Goal: Communication & Community: Ask a question

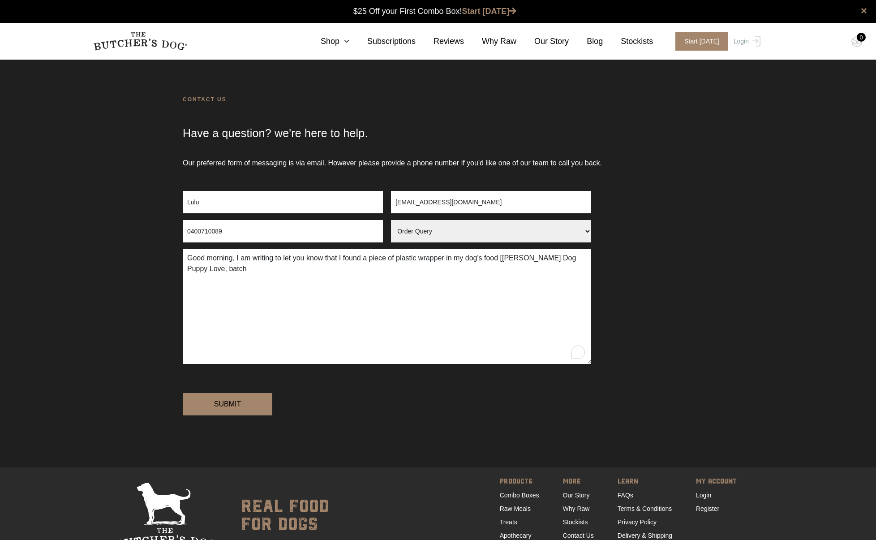
select select "Order Query"
click at [232, 258] on textarea "Good morning, I am writing to let you know that I found a piece of plastic wrap…" at bounding box center [387, 306] width 408 height 115
click at [227, 270] on textarea "Good afternoon, I am writing to let you know that I found a piece of plastic wr…" at bounding box center [387, 306] width 408 height 115
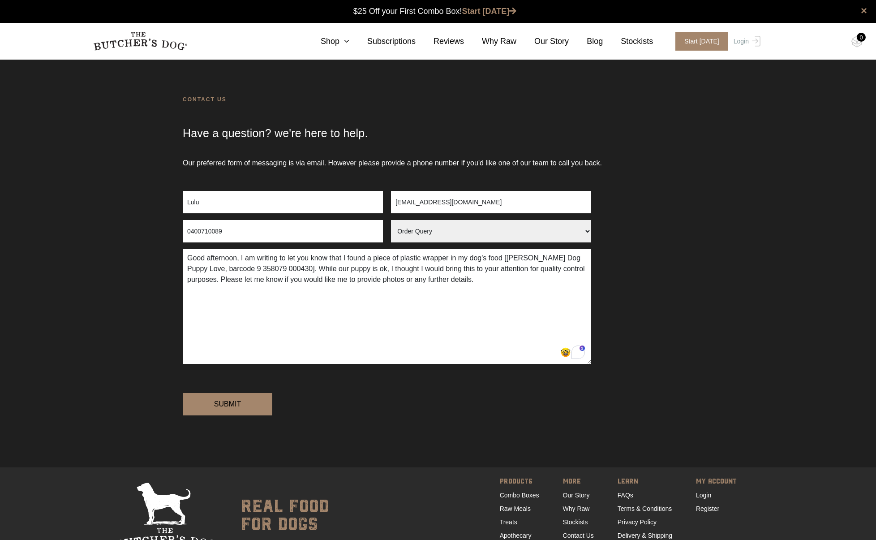
click at [463, 259] on textarea "Good afternoon, I am writing to let you know that I found a piece of plastic wr…" at bounding box center [387, 306] width 408 height 115
drag, startPoint x: 495, startPoint y: 260, endPoint x: 478, endPoint y: 260, distance: 17.0
click at [478, 260] on textarea "Good afternoon, I am writing to let you know that I found a piece of plastic wr…" at bounding box center [387, 306] width 408 height 115
click at [516, 260] on textarea "Good afternoon, I am writing to let you know that I found a piece of plastic wr…" at bounding box center [387, 306] width 408 height 115
click at [517, 258] on textarea "Good afternoon, I am writing to let you know that I found a piece of plastic wr…" at bounding box center [387, 306] width 408 height 115
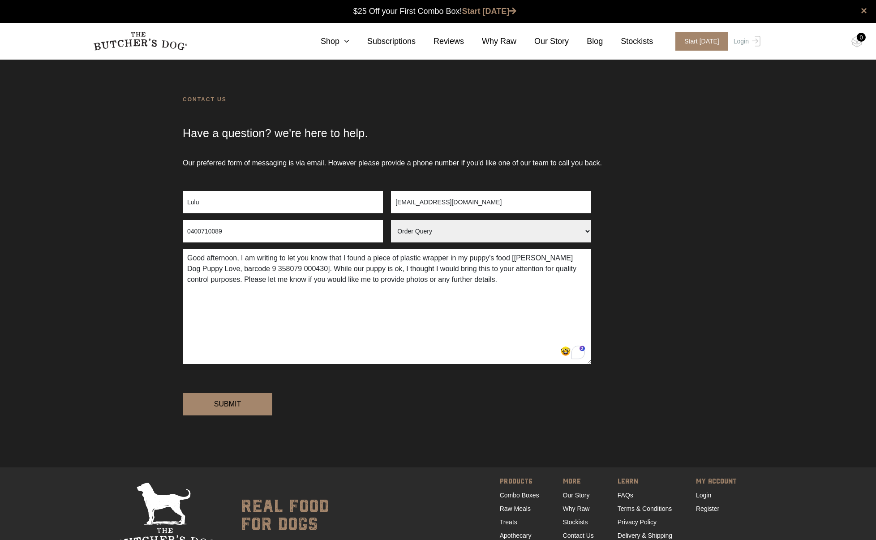
click at [521, 258] on textarea "Good afternoon, I am writing to let you know that I found a piece of plastic wr…" at bounding box center [387, 306] width 408 height 115
click at [505, 280] on textarea "Good afternoon, I am writing to let you know that I found a piece of plastic wr…" at bounding box center [387, 306] width 408 height 115
click at [257, 291] on textarea "Good afternoon, I am writing to let you know that I found a piece of plastic wr…" at bounding box center [387, 306] width 408 height 115
click at [369, 300] on textarea "Good afternoon, I am writing to let you know that I found a piece of plastic wr…" at bounding box center [387, 306] width 408 height 115
click at [188, 301] on textarea "Good afternoon, I am writing to let you know that I found a piece of plastic wr…" at bounding box center [387, 306] width 408 height 115
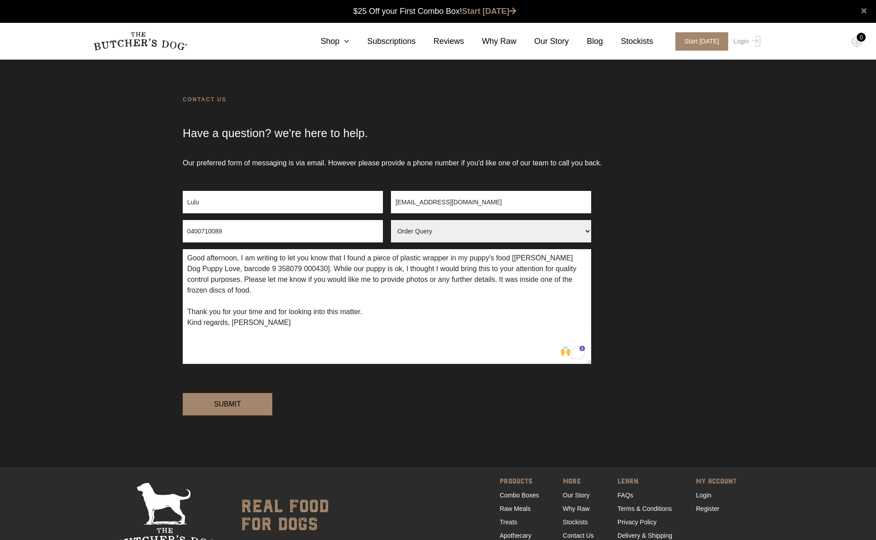
click at [189, 323] on textarea "Good afternoon, I am writing to let you know that I found a piece of plastic wr…" at bounding box center [387, 306] width 408 height 115
type textarea "Good afternoon, I am writing to let you know that I found a piece of plastic wr…"
click at [228, 415] on input "Submit" at bounding box center [228, 404] width 90 height 22
